Goal: Task Accomplishment & Management: Manage account settings

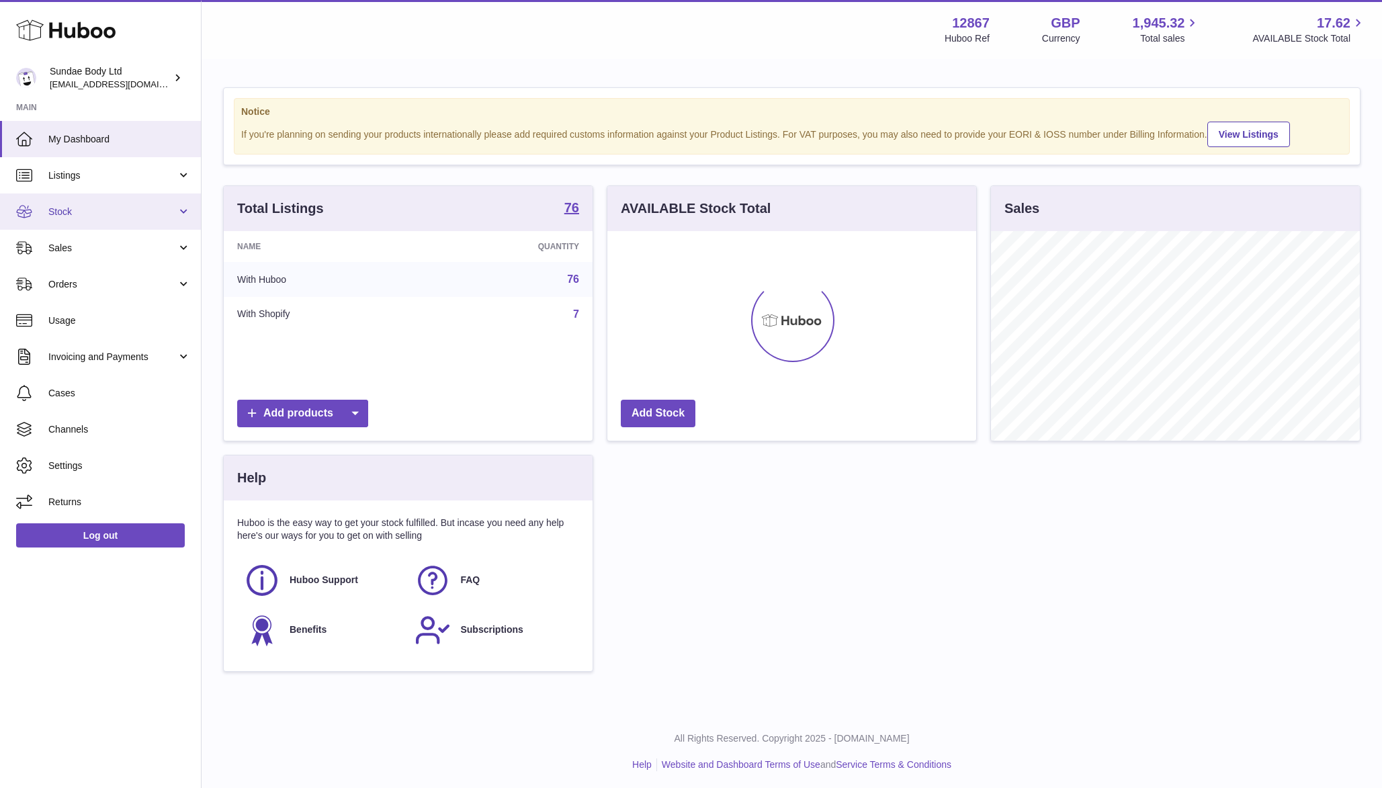
click at [98, 212] on span "Stock" at bounding box center [112, 212] width 128 height 13
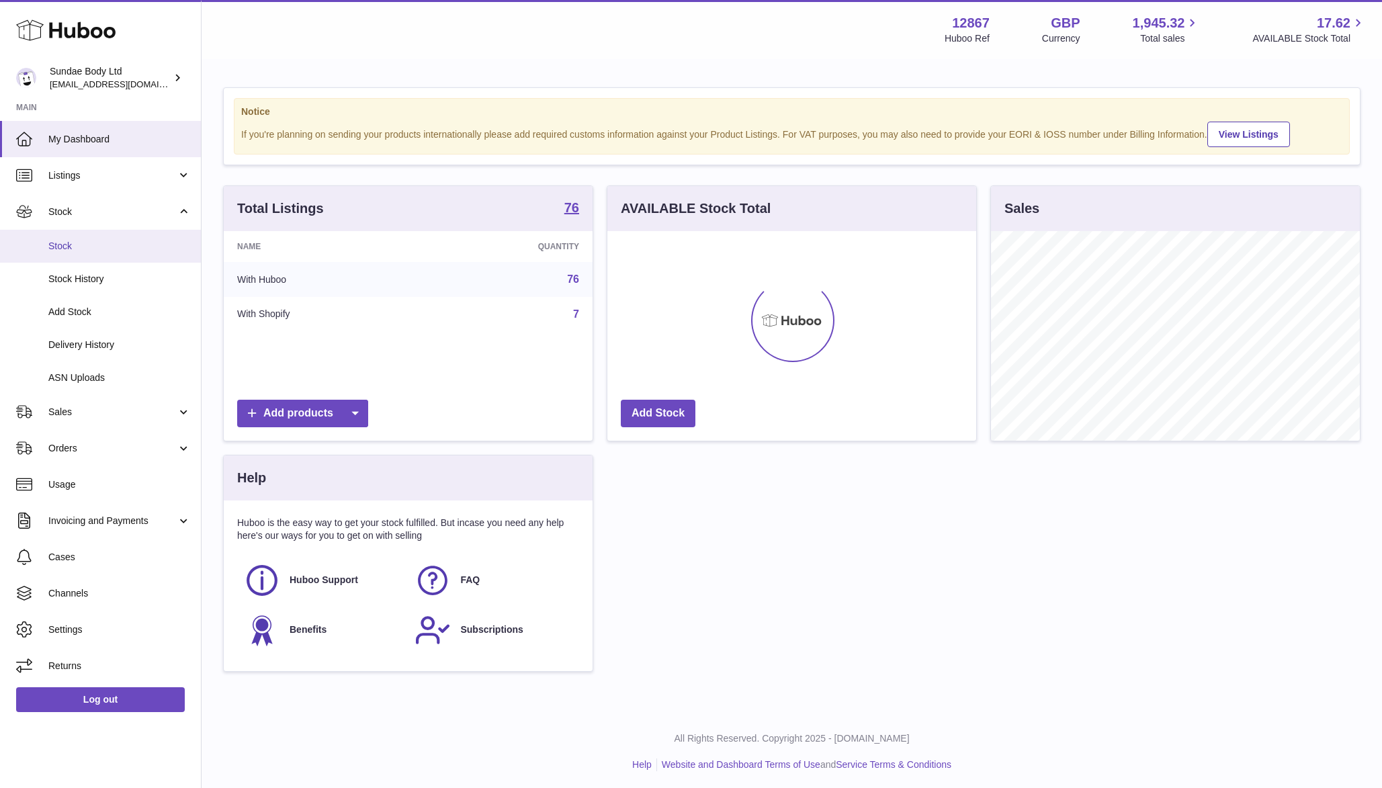
click at [83, 248] on span "Stock" at bounding box center [119, 246] width 142 height 13
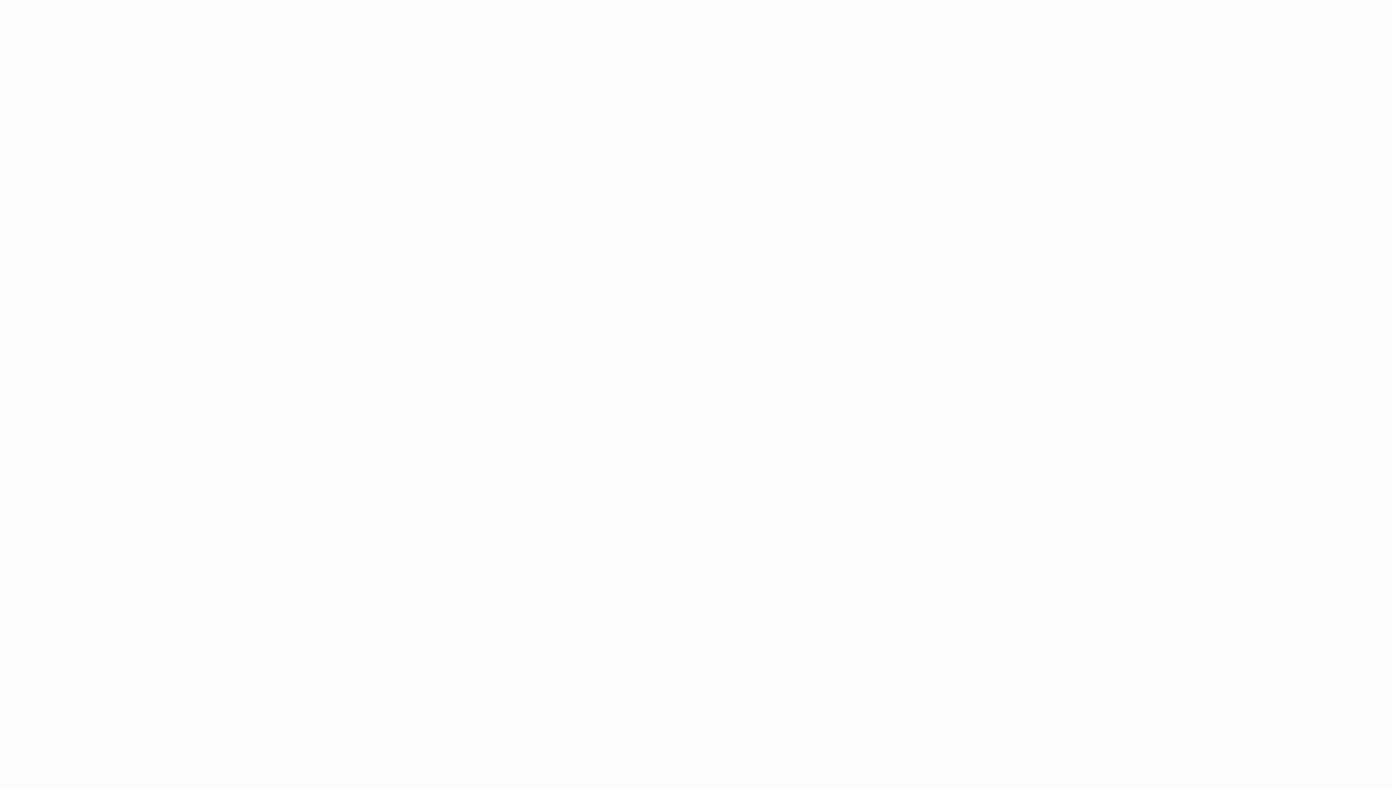
click at [507, 74] on div at bounding box center [797, 87] width 1191 height 54
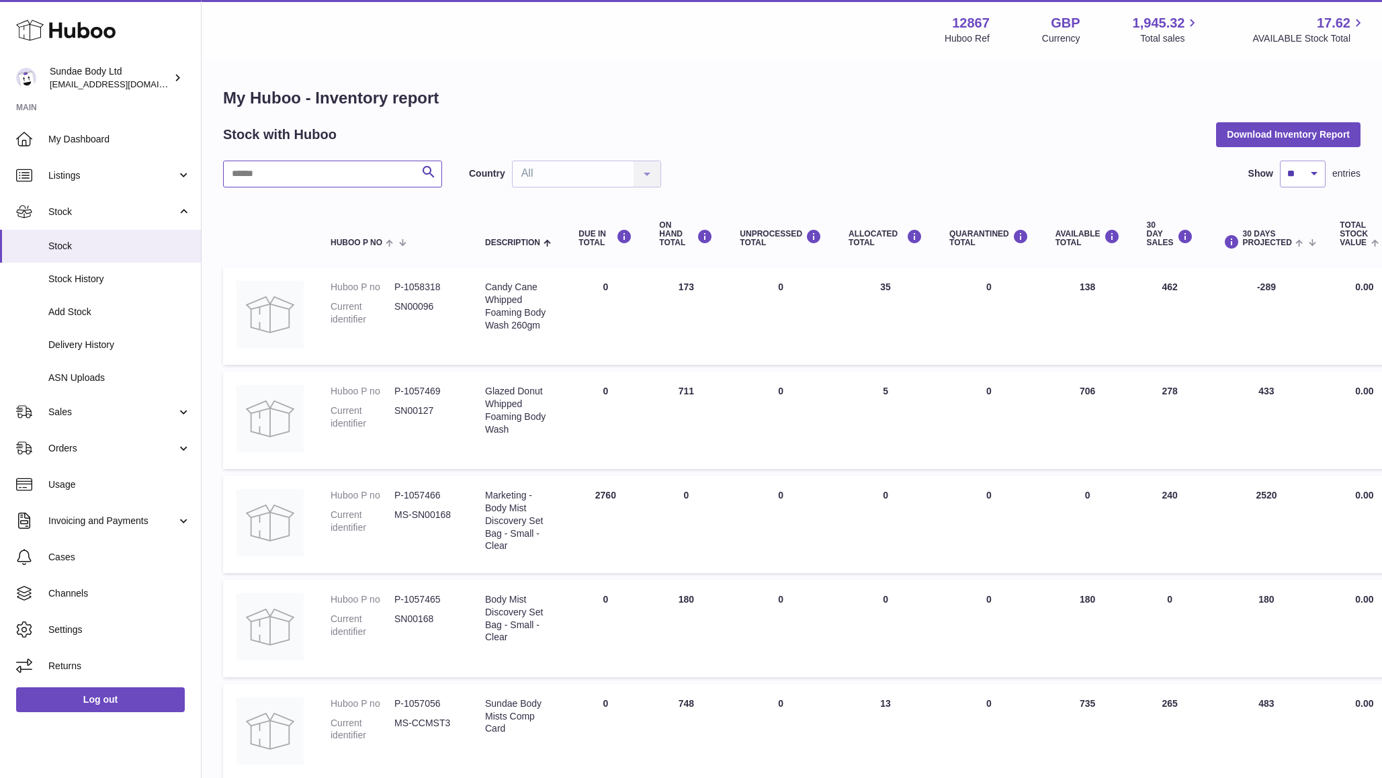
click at [347, 174] on input "text" at bounding box center [332, 174] width 219 height 27
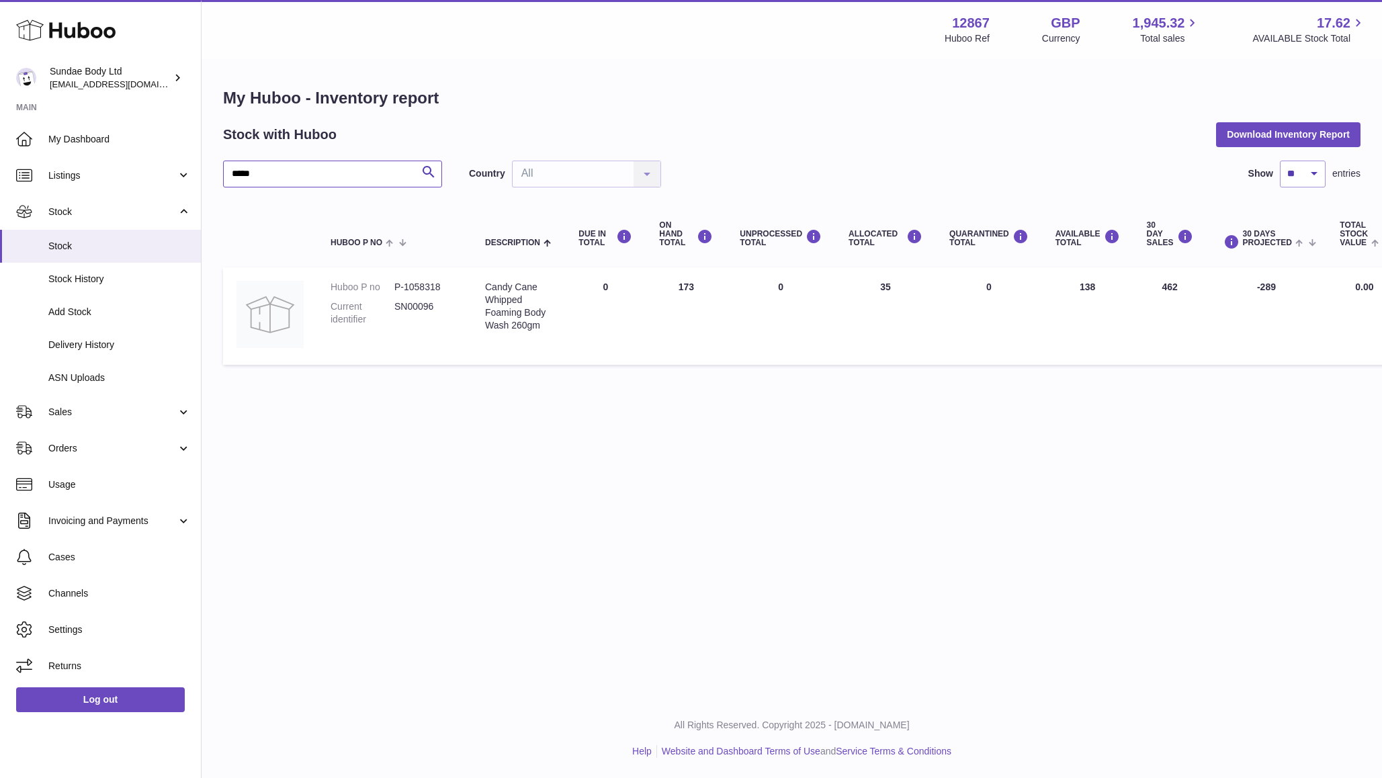
type input "*****"
drag, startPoint x: 538, startPoint y: 412, endPoint x: 517, endPoint y: 295, distance: 118.9
click at [538, 415] on div "Menu Huboo 12867 Huboo Ref GBP Currency 1,945.32 Total sales 17.62 AVAILABLE St…" at bounding box center [792, 349] width 1181 height 699
